Goal: Use online tool/utility

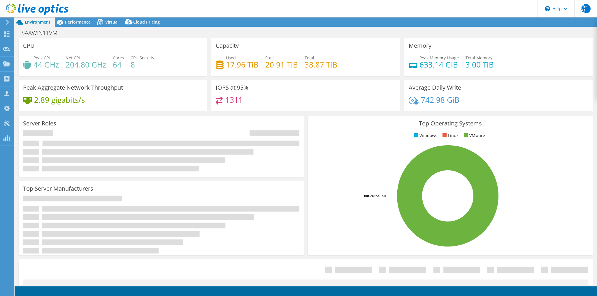
select select "USD"
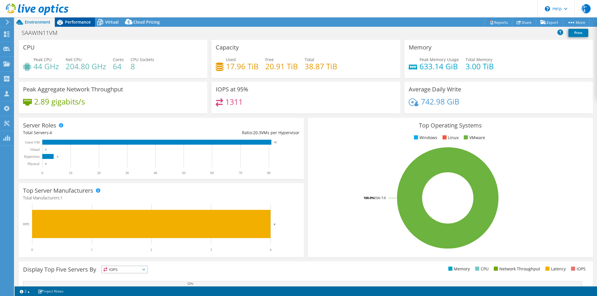
click at [79, 25] on div "Performance" at bounding box center [75, 21] width 40 height 9
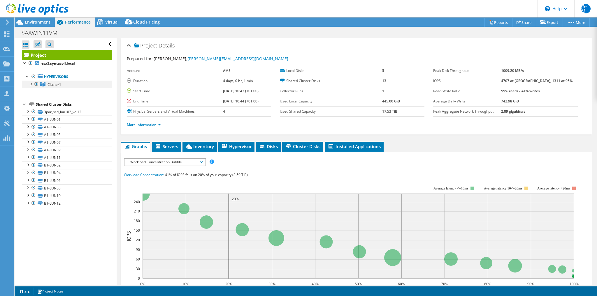
click at [29, 84] on div at bounding box center [31, 84] width 6 height 6
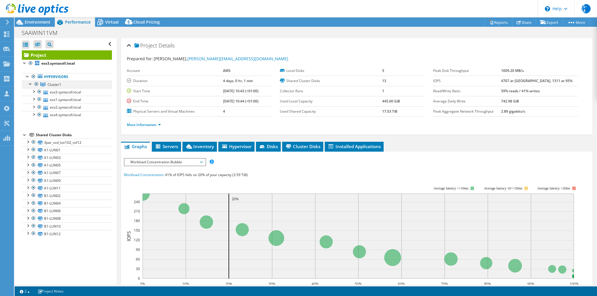
click at [30, 84] on div at bounding box center [31, 84] width 6 height 6
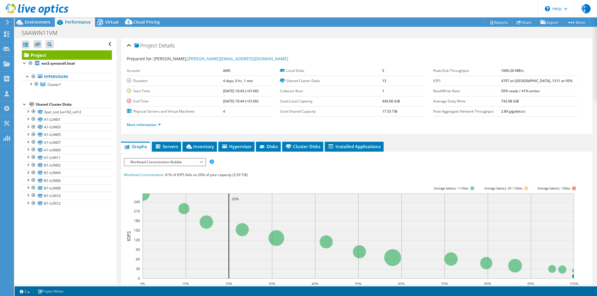
drag, startPoint x: 30, startPoint y: 83, endPoint x: 225, endPoint y: 29, distance: 202.9
click at [225, 29] on div "SAAWIN11VM Print" at bounding box center [306, 32] width 582 height 11
click at [31, 83] on div at bounding box center [31, 84] width 6 height 6
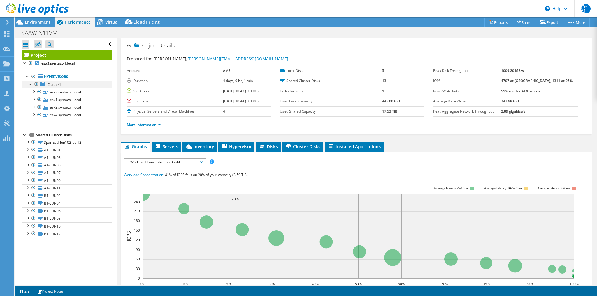
click at [31, 83] on div at bounding box center [31, 84] width 6 height 6
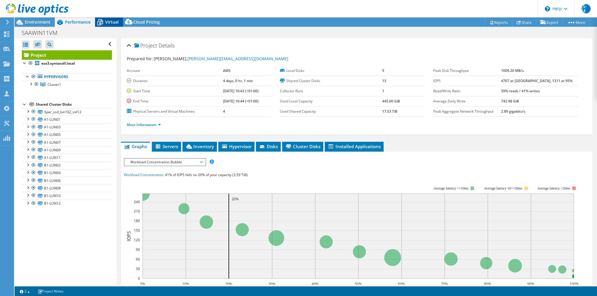
click at [105, 24] on icon at bounding box center [100, 22] width 10 height 10
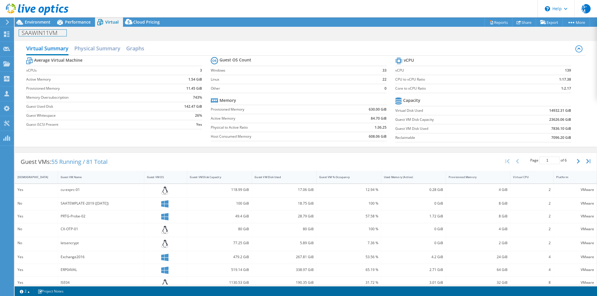
click at [43, 28] on div "SAAWIN11VM Print" at bounding box center [306, 32] width 582 height 11
click at [43, 21] on span "Environment" at bounding box center [38, 22] width 26 height 6
